Goal: Task Accomplishment & Management: Manage account settings

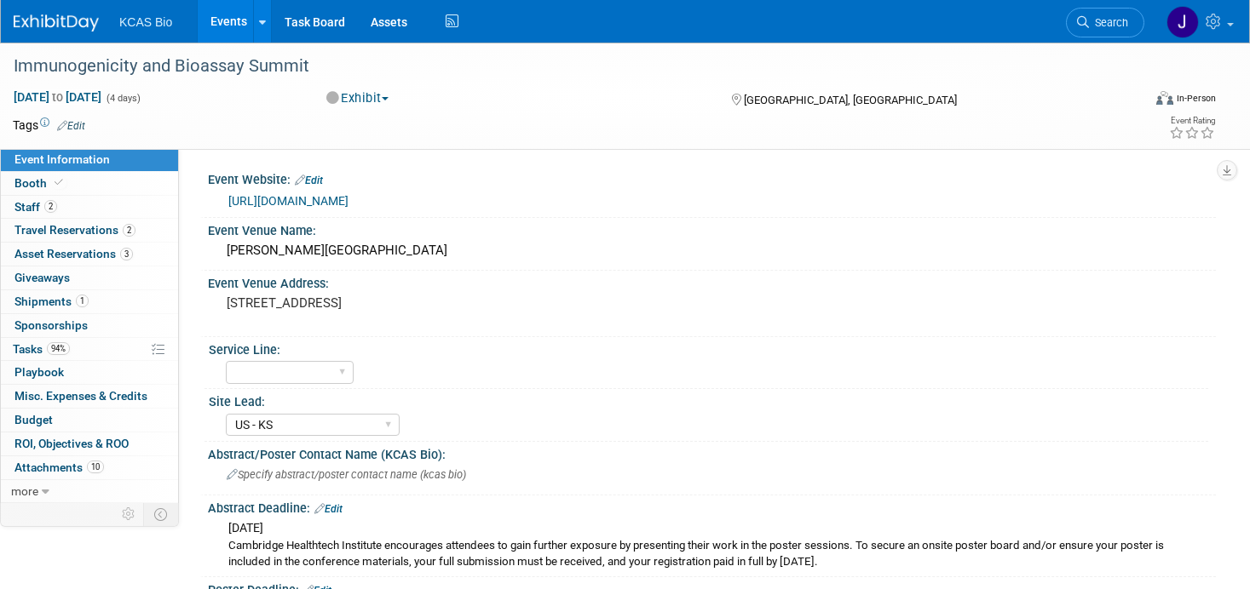
select select "US - KS"
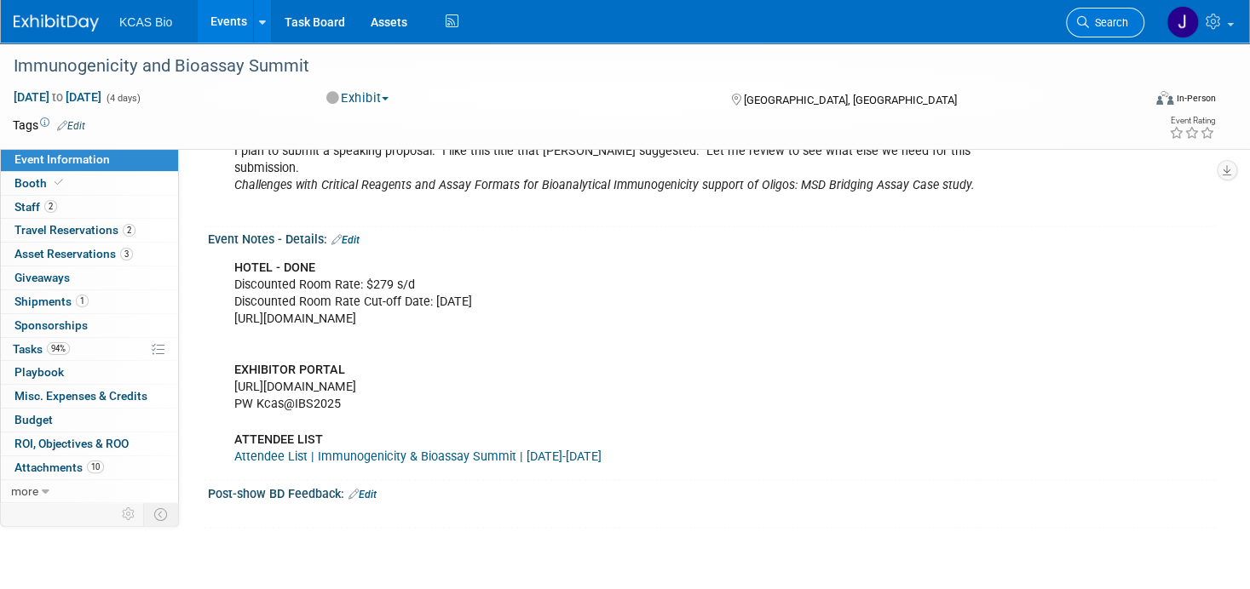
click at [1116, 35] on link "Search" at bounding box center [1105, 23] width 78 height 30
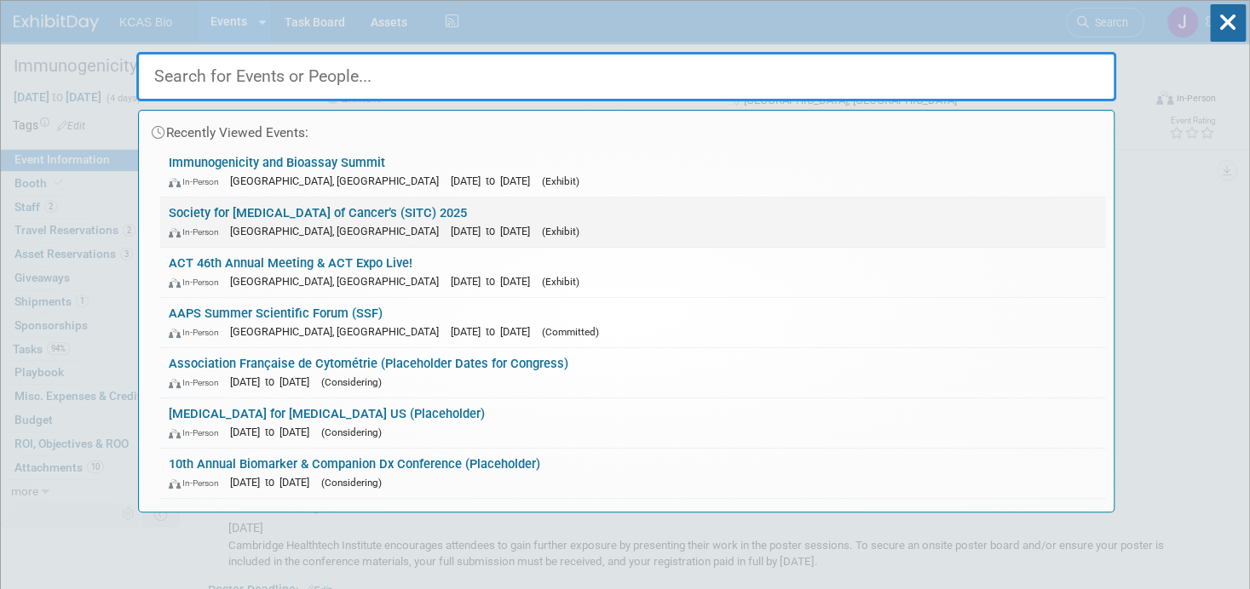
click at [328, 229] on span "[GEOGRAPHIC_DATA], [GEOGRAPHIC_DATA]" at bounding box center [338, 231] width 217 height 13
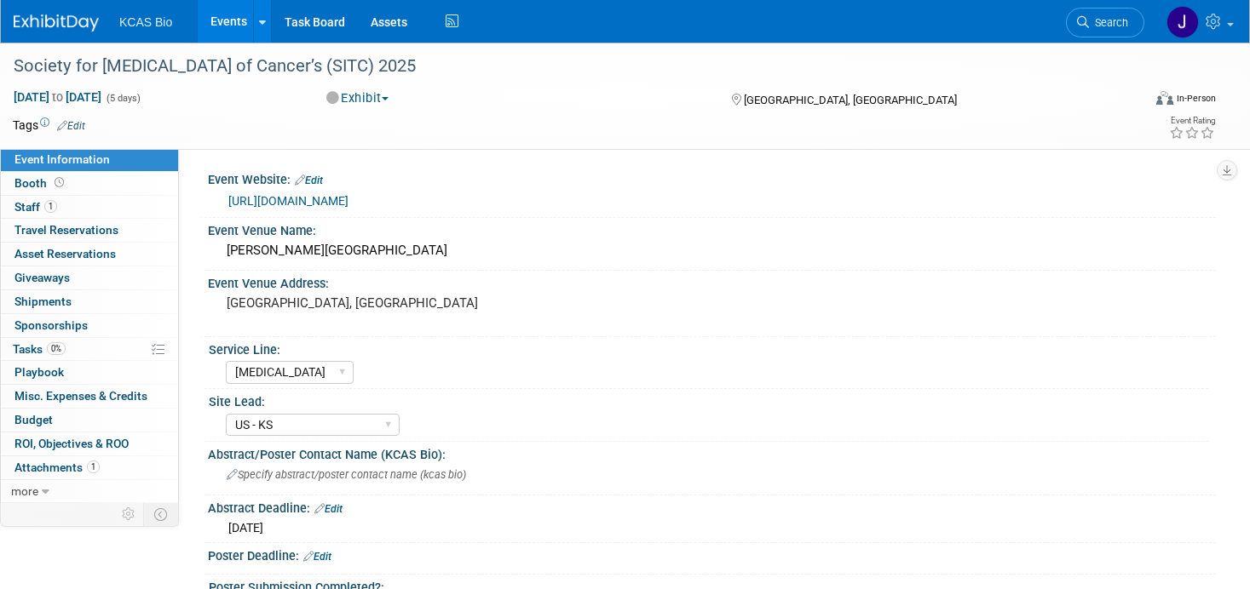
select select "[MEDICAL_DATA]"
select select "US - KS"
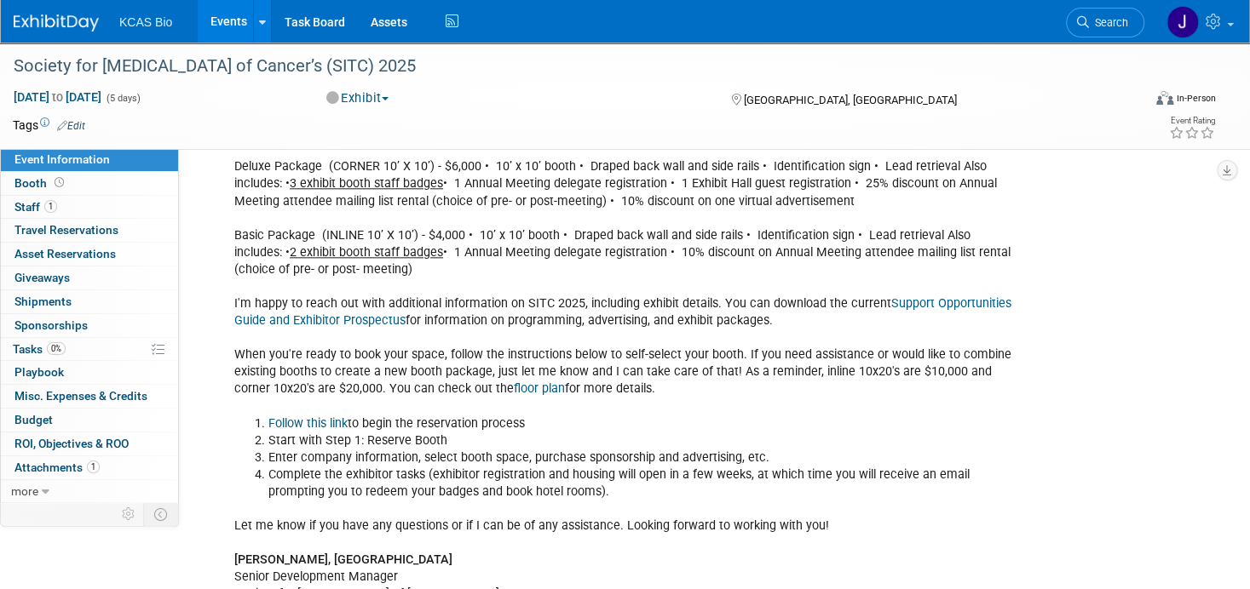
scroll to position [937, 0]
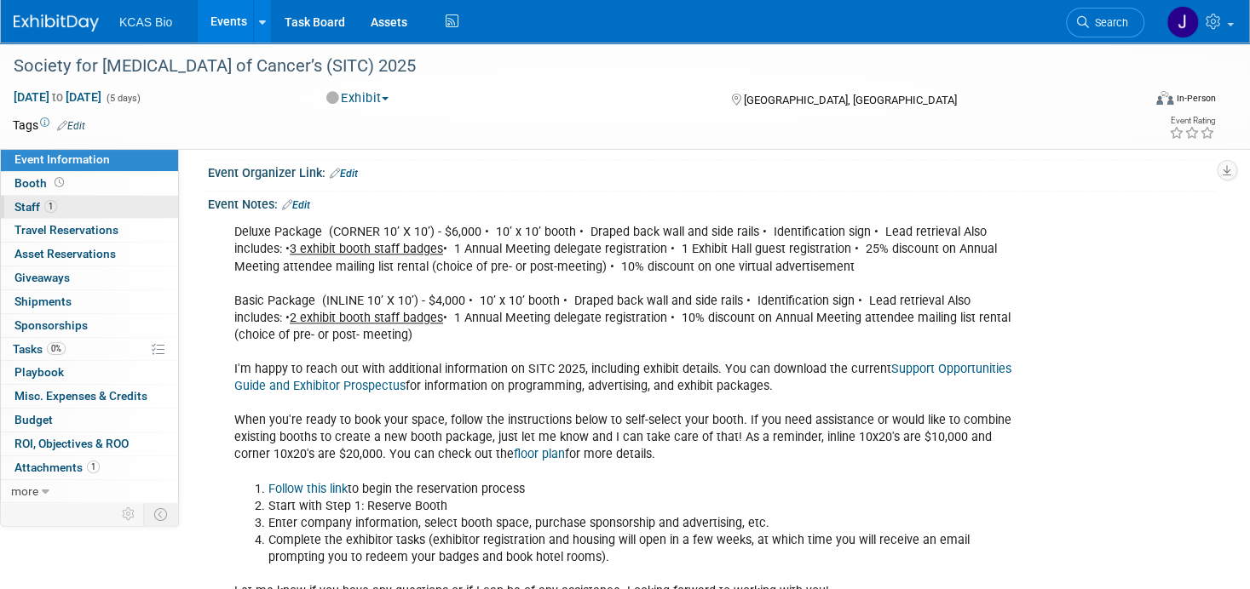
click at [32, 206] on span "Staff 1" at bounding box center [35, 207] width 43 height 14
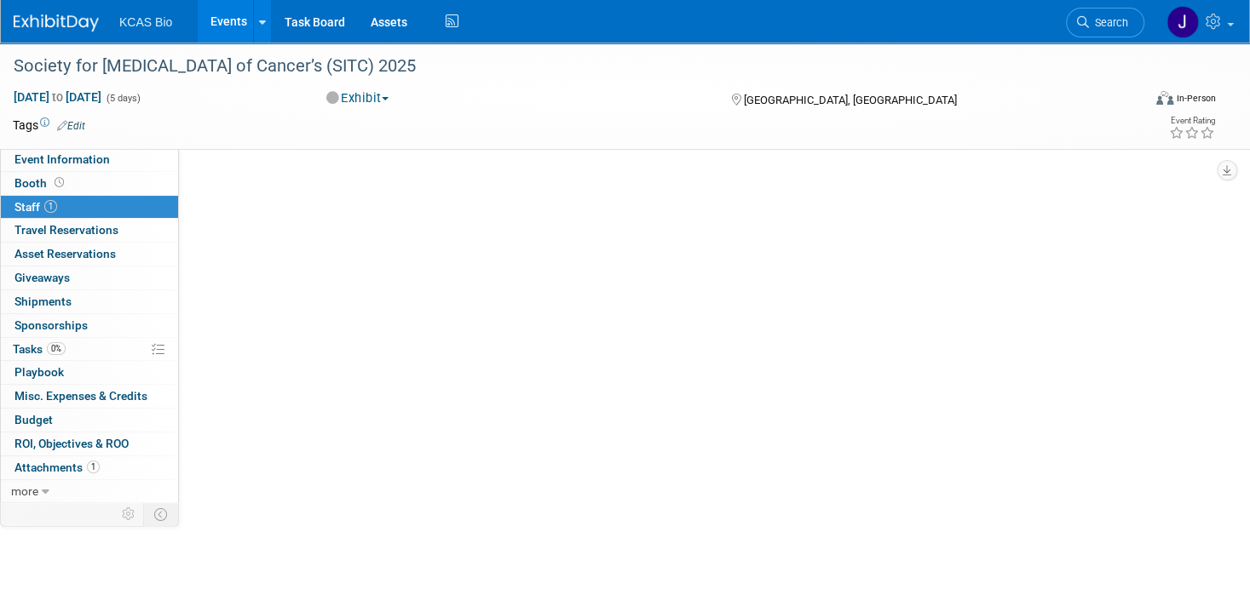
scroll to position [0, 0]
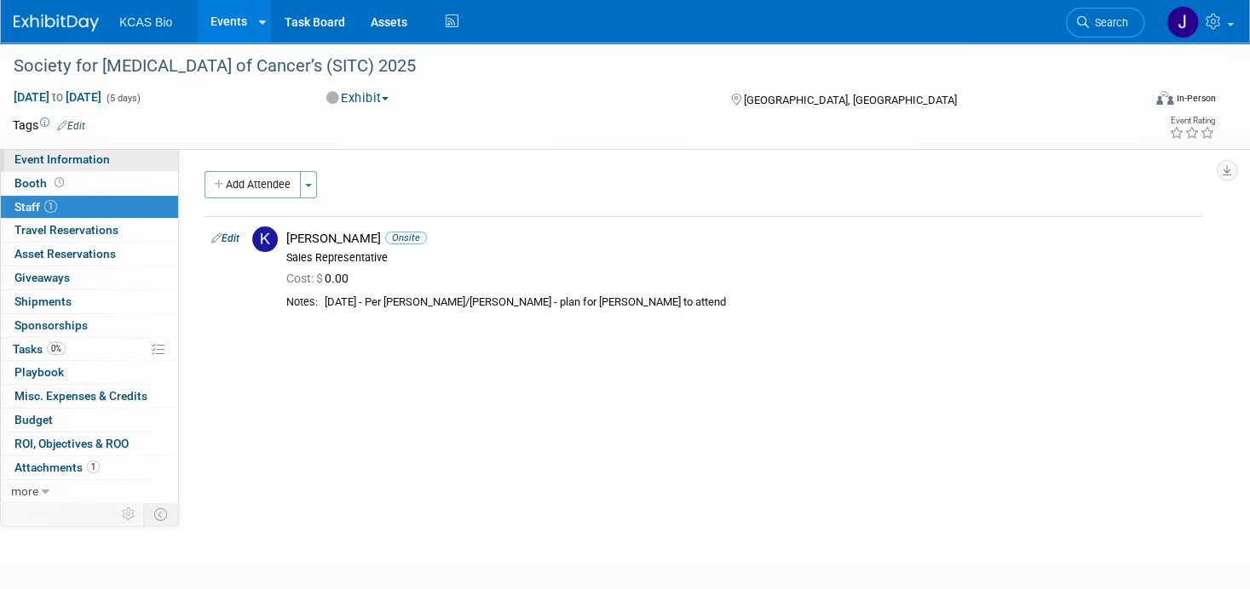
click at [51, 159] on span "Event Information" at bounding box center [61, 159] width 95 height 14
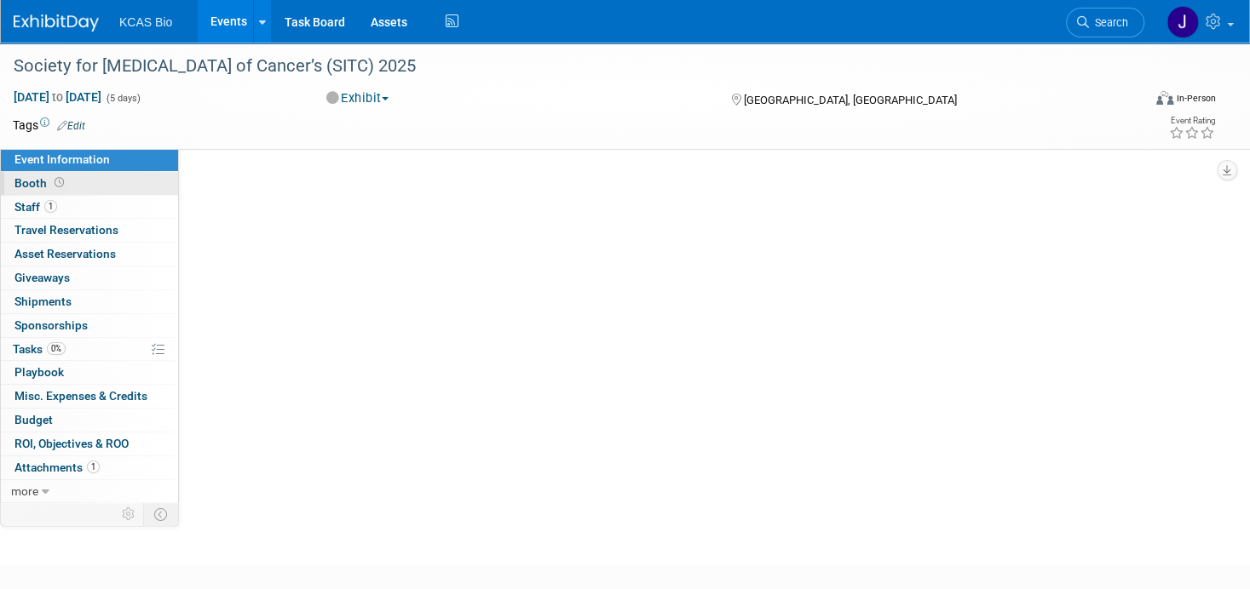
select select "[MEDICAL_DATA]"
select select "US - KS"
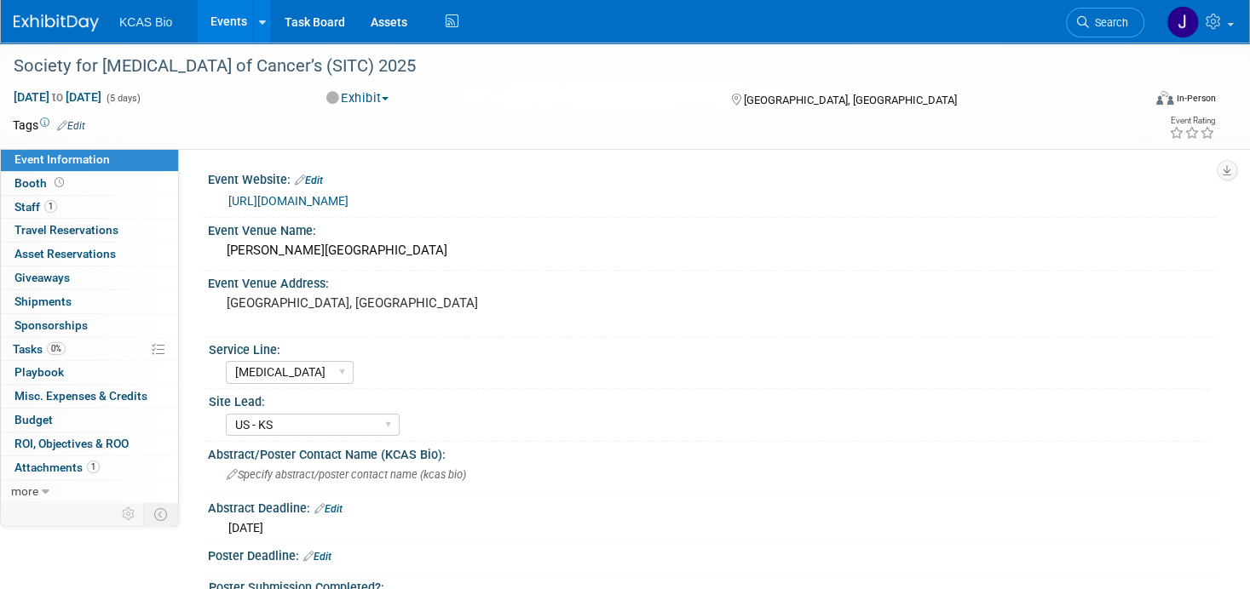
click at [338, 198] on link "https://www.sitcancer.org/2025/home" at bounding box center [288, 201] width 120 height 14
click at [32, 346] on span "Tasks 0%" at bounding box center [39, 349] width 53 height 14
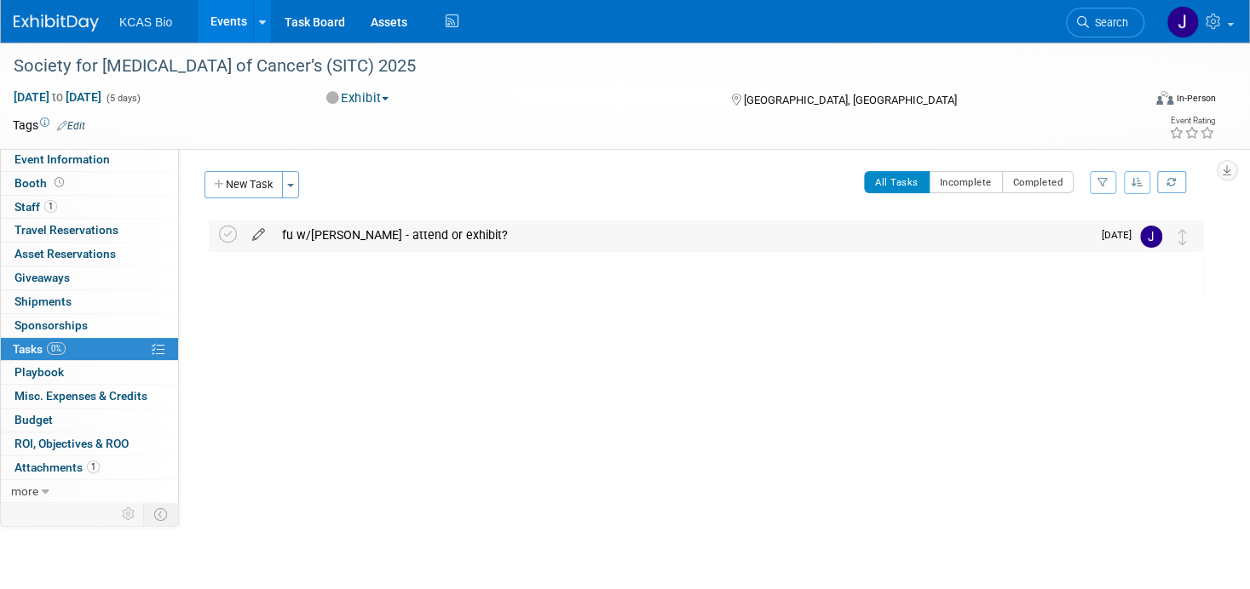
click at [261, 234] on icon at bounding box center [259, 231] width 30 height 21
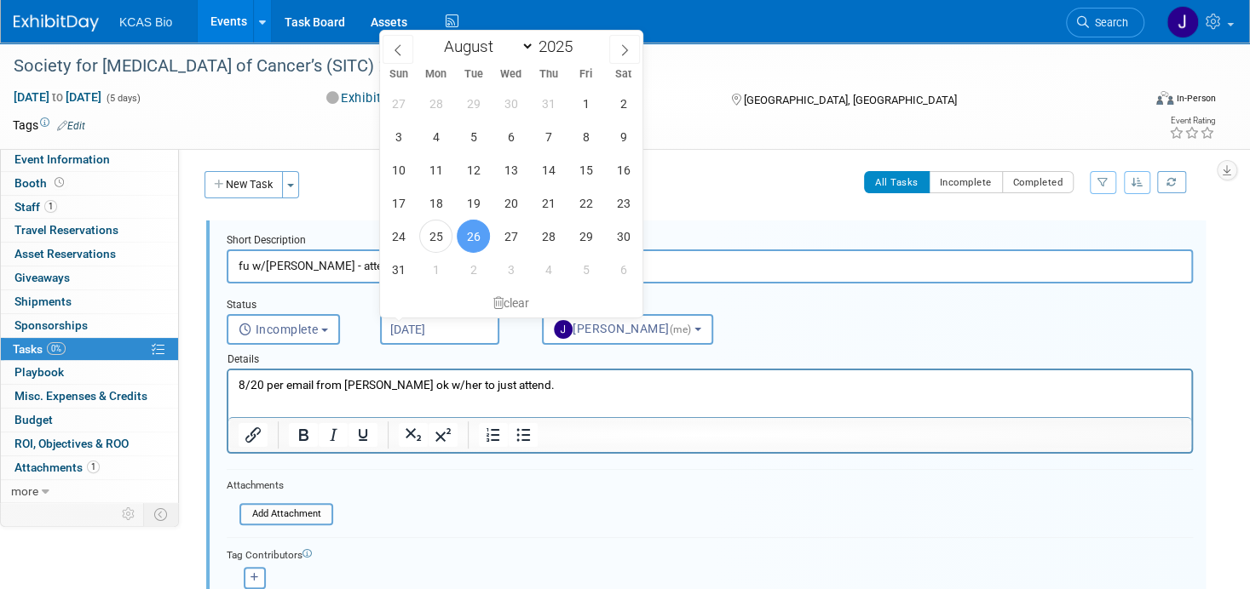
click at [417, 336] on input "Aug 26, 2025" at bounding box center [439, 329] width 119 height 31
click at [624, 49] on icon at bounding box center [624, 50] width 12 height 12
select select "8"
click at [474, 136] on span "9" at bounding box center [473, 136] width 33 height 33
type input "Sep 9, 2025"
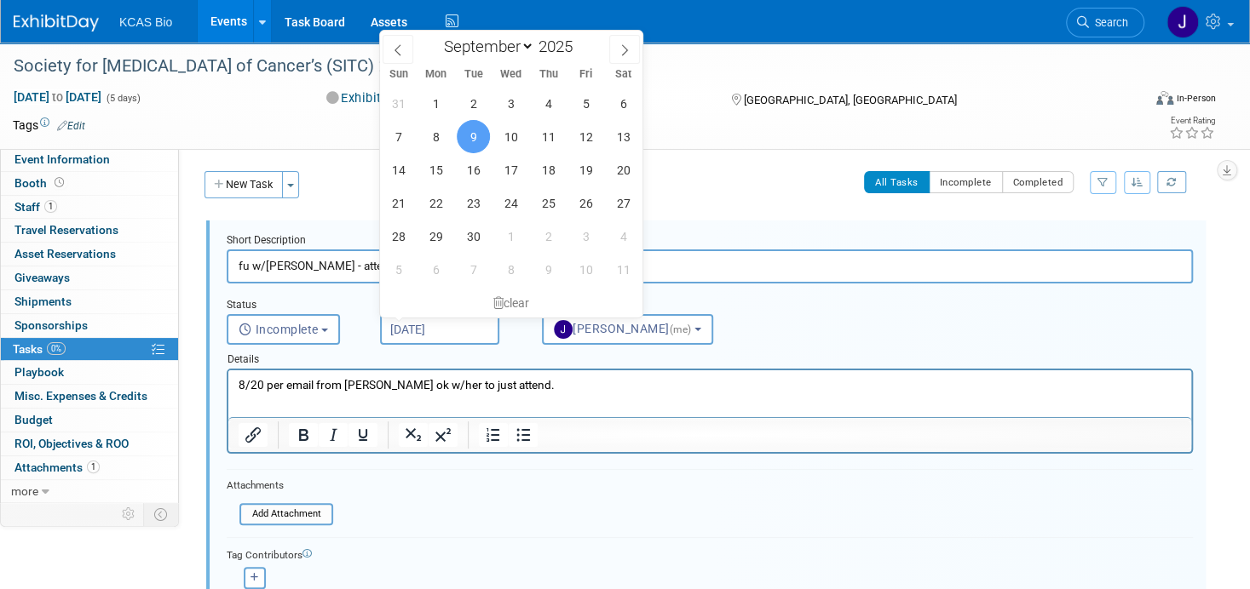
click at [518, 388] on p "8/20 per email from Amy M. ok w/her to just attend." at bounding box center [710, 385] width 943 height 16
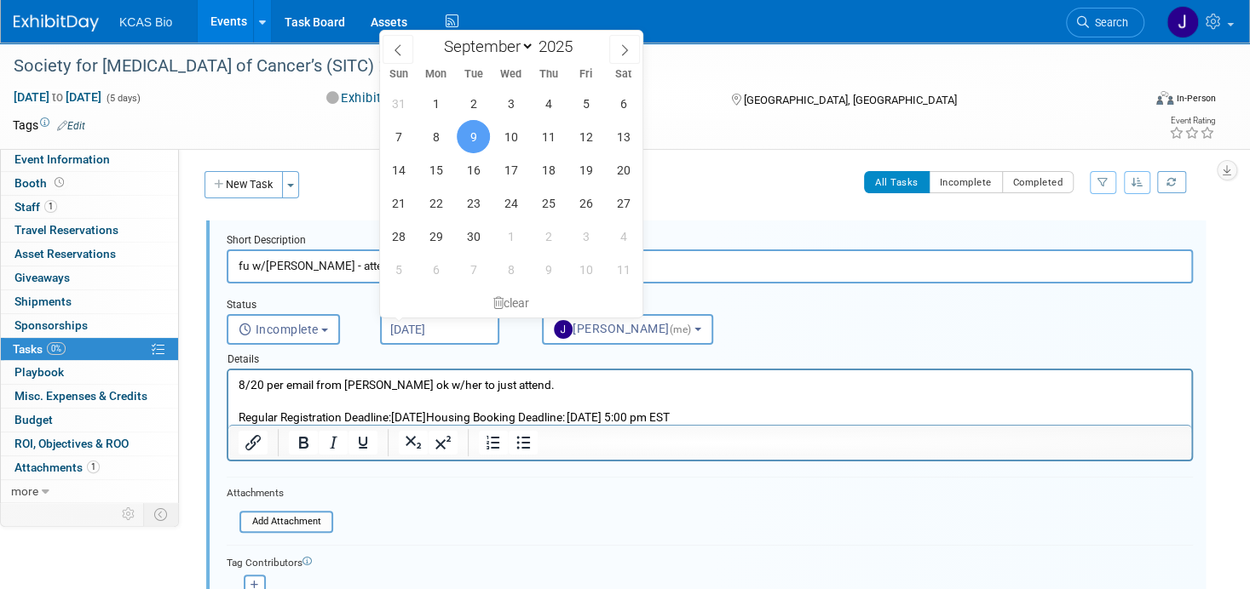
click at [546, 418] on p "Regular Registration Deadline:Wednesday, October 29, 2025Housing Booking Deadli…" at bounding box center [710, 418] width 943 height 16
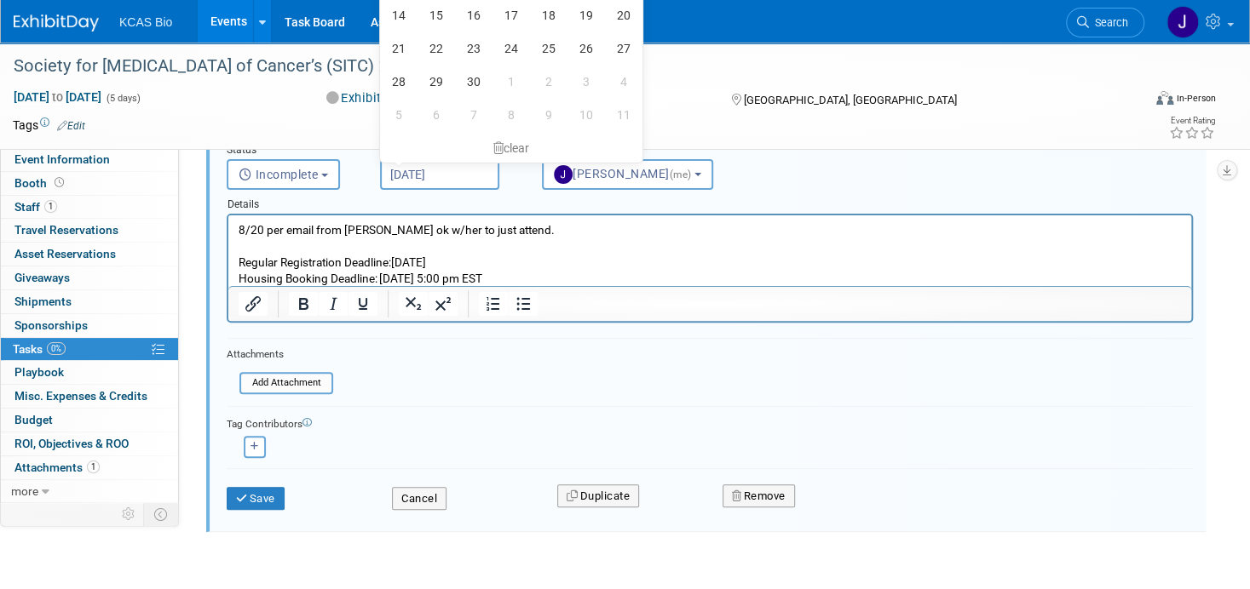
scroll to position [170, 0]
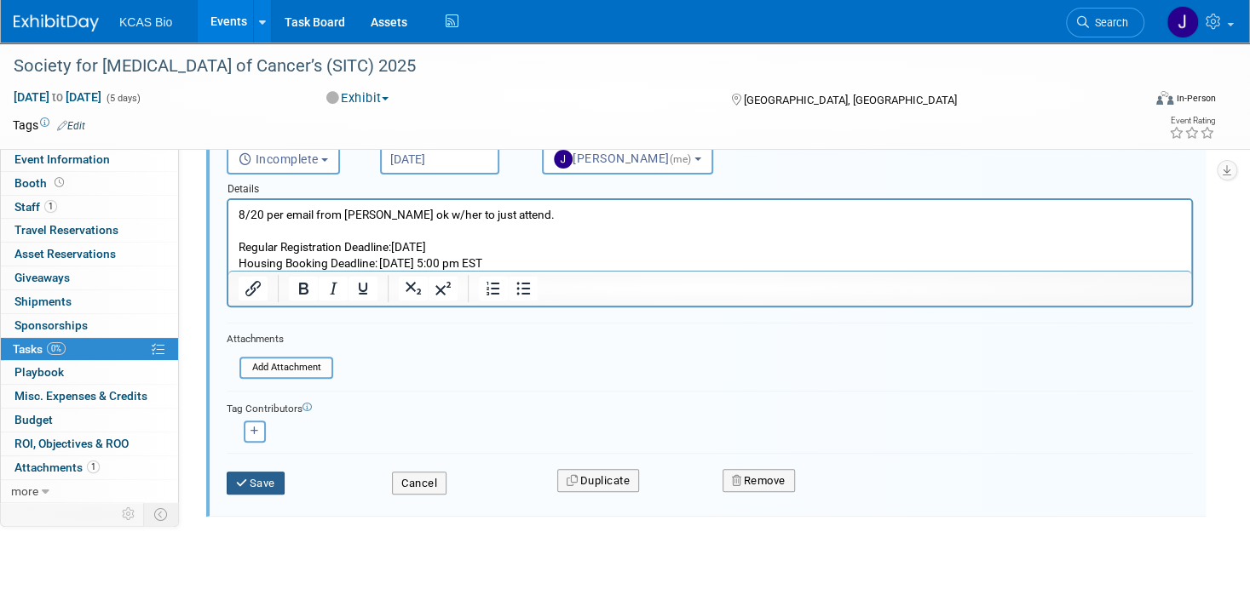
click at [264, 485] on button "Save" at bounding box center [256, 484] width 58 height 24
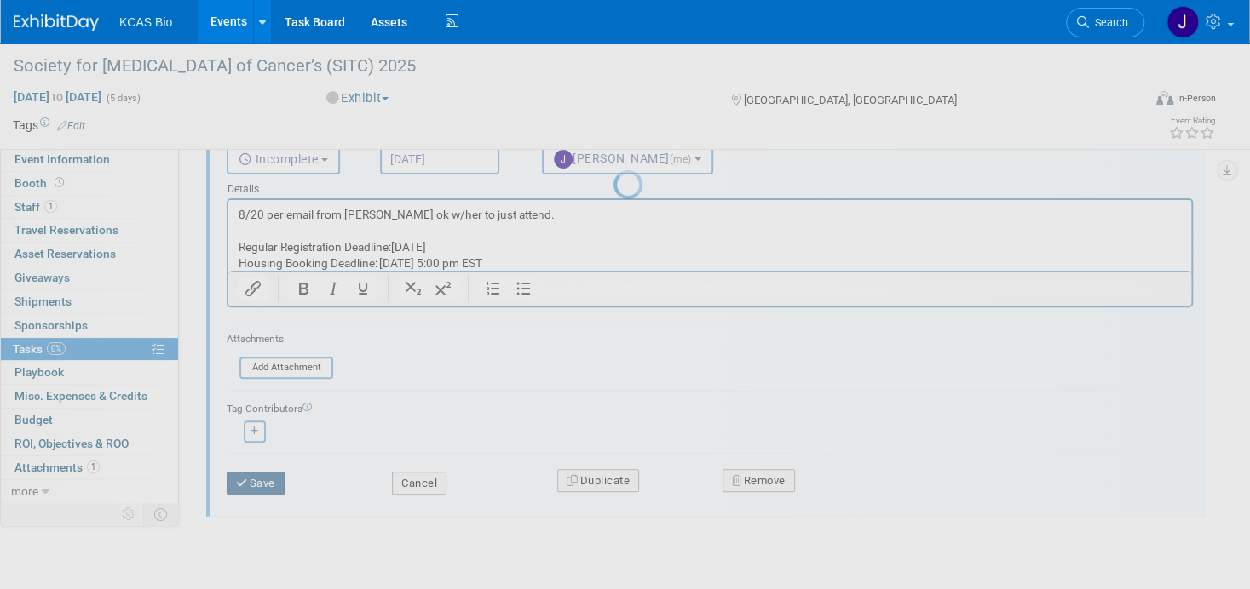
scroll to position [0, 0]
